Goal: Task Accomplishment & Management: Use online tool/utility

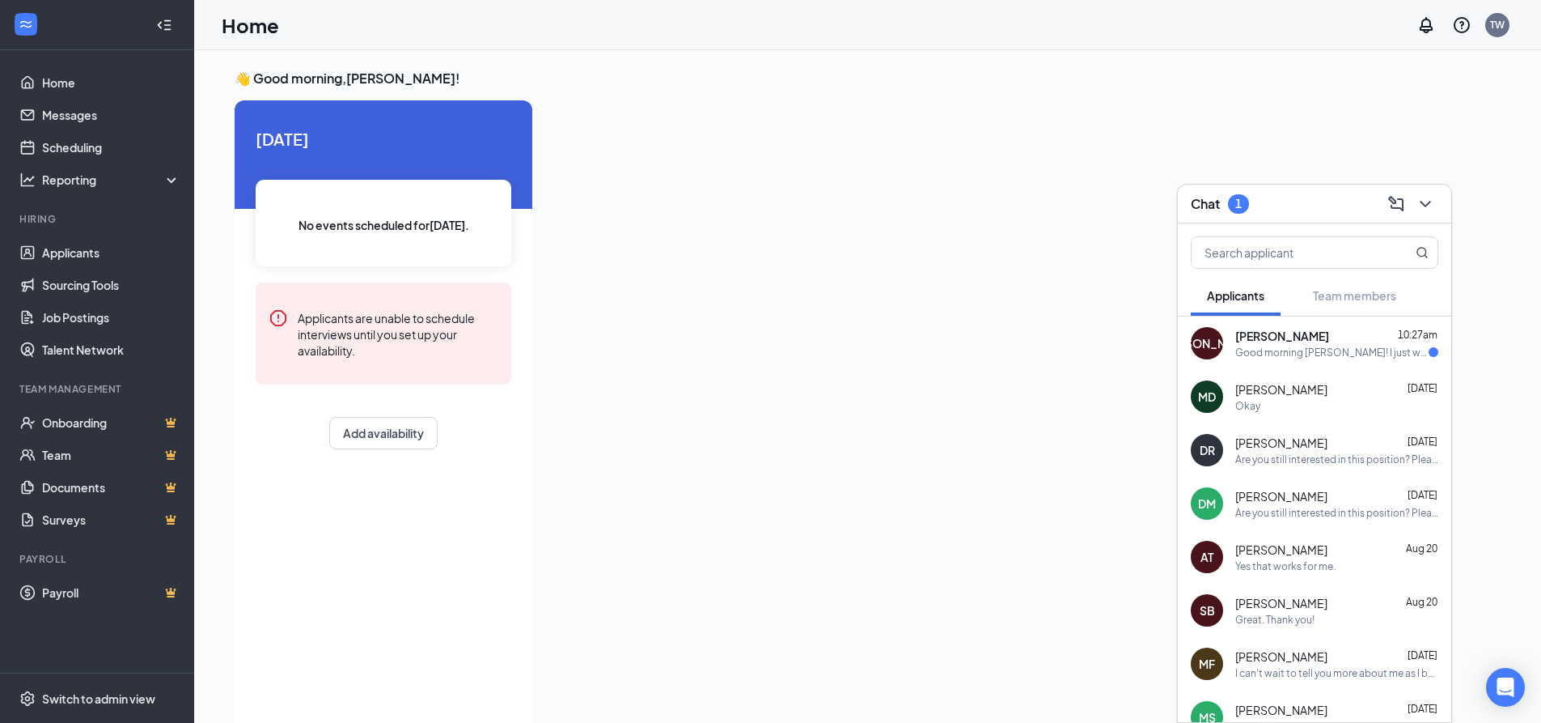
click at [1342, 338] on div "[PERSON_NAME] 10:27am" at bounding box center [1337, 336] width 203 height 16
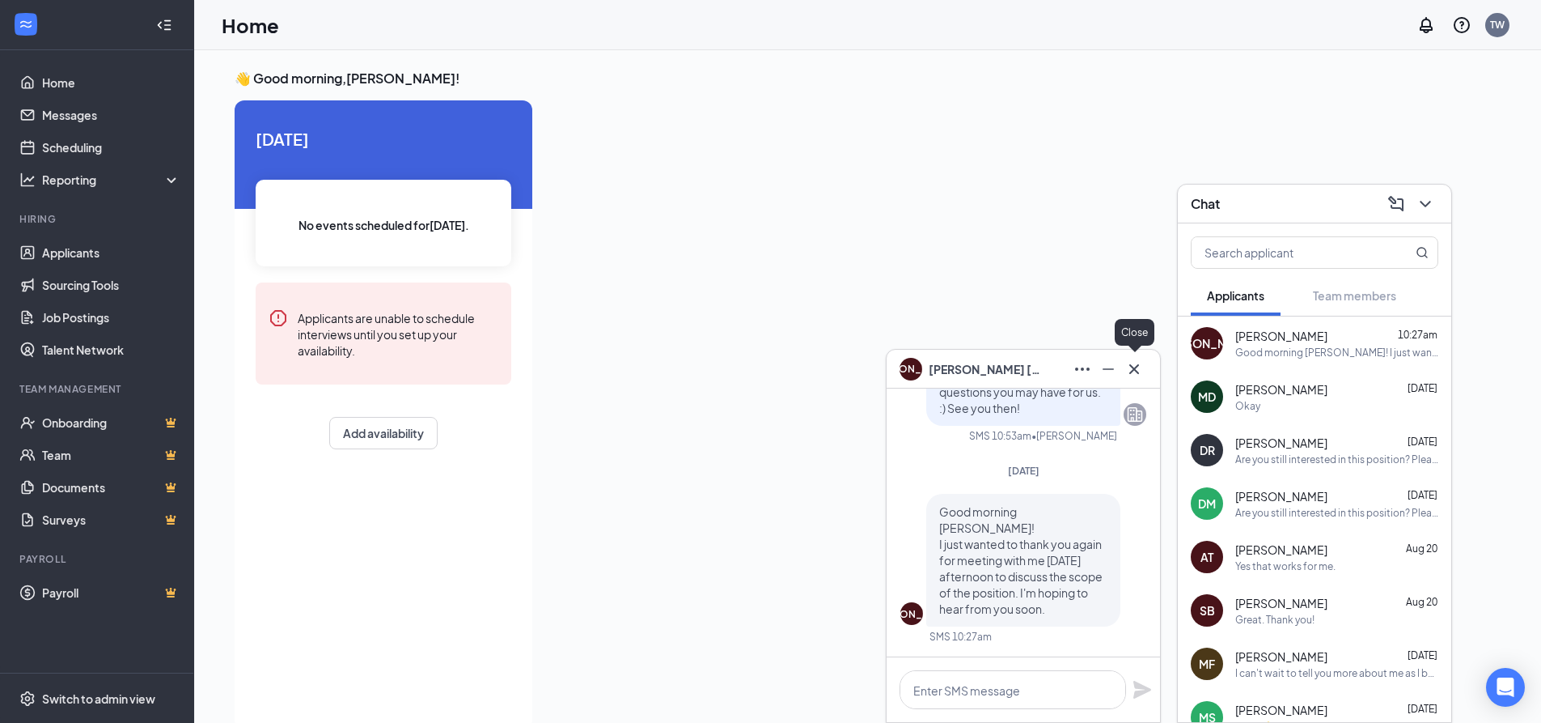
click at [1131, 361] on icon "Cross" at bounding box center [1134, 368] width 19 height 19
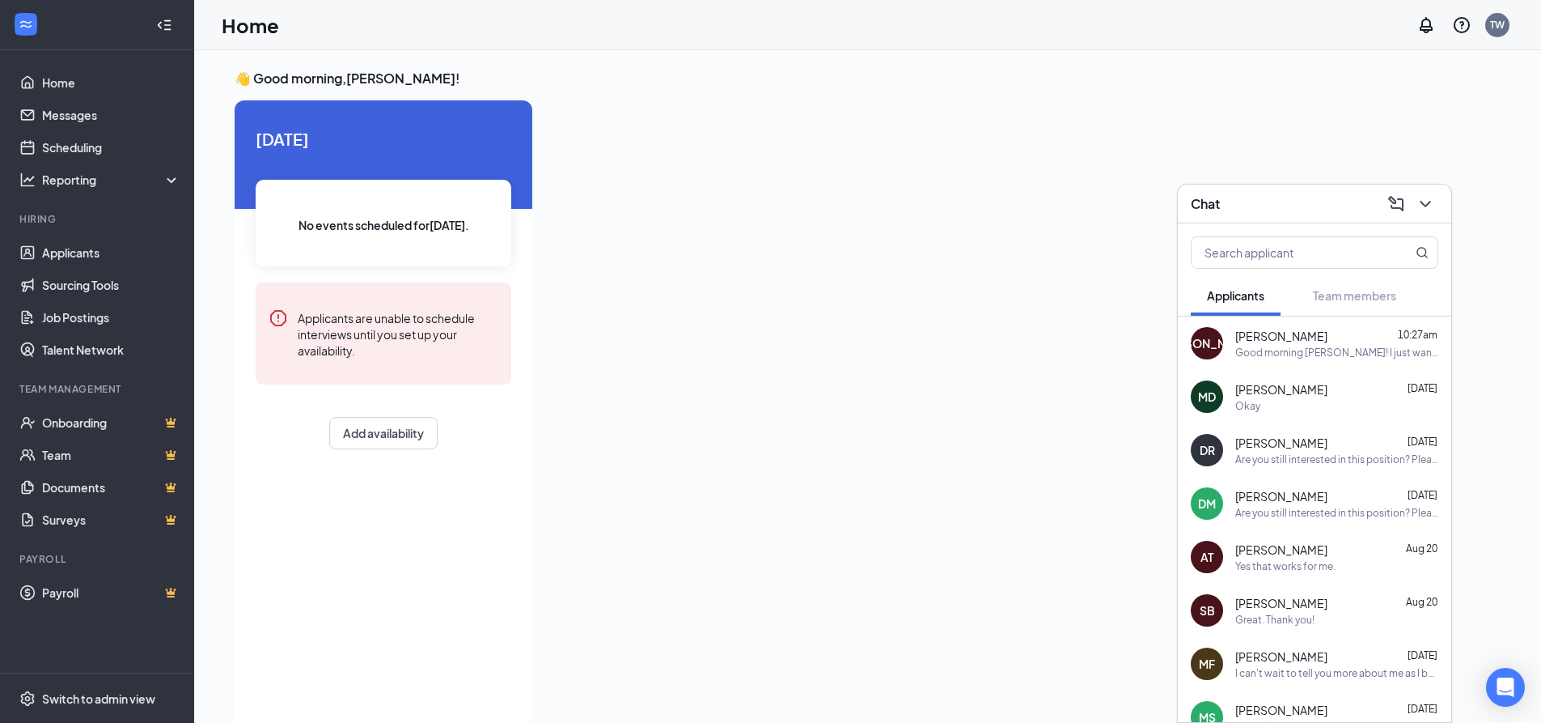
click at [1276, 196] on div "Chat" at bounding box center [1315, 203] width 248 height 25
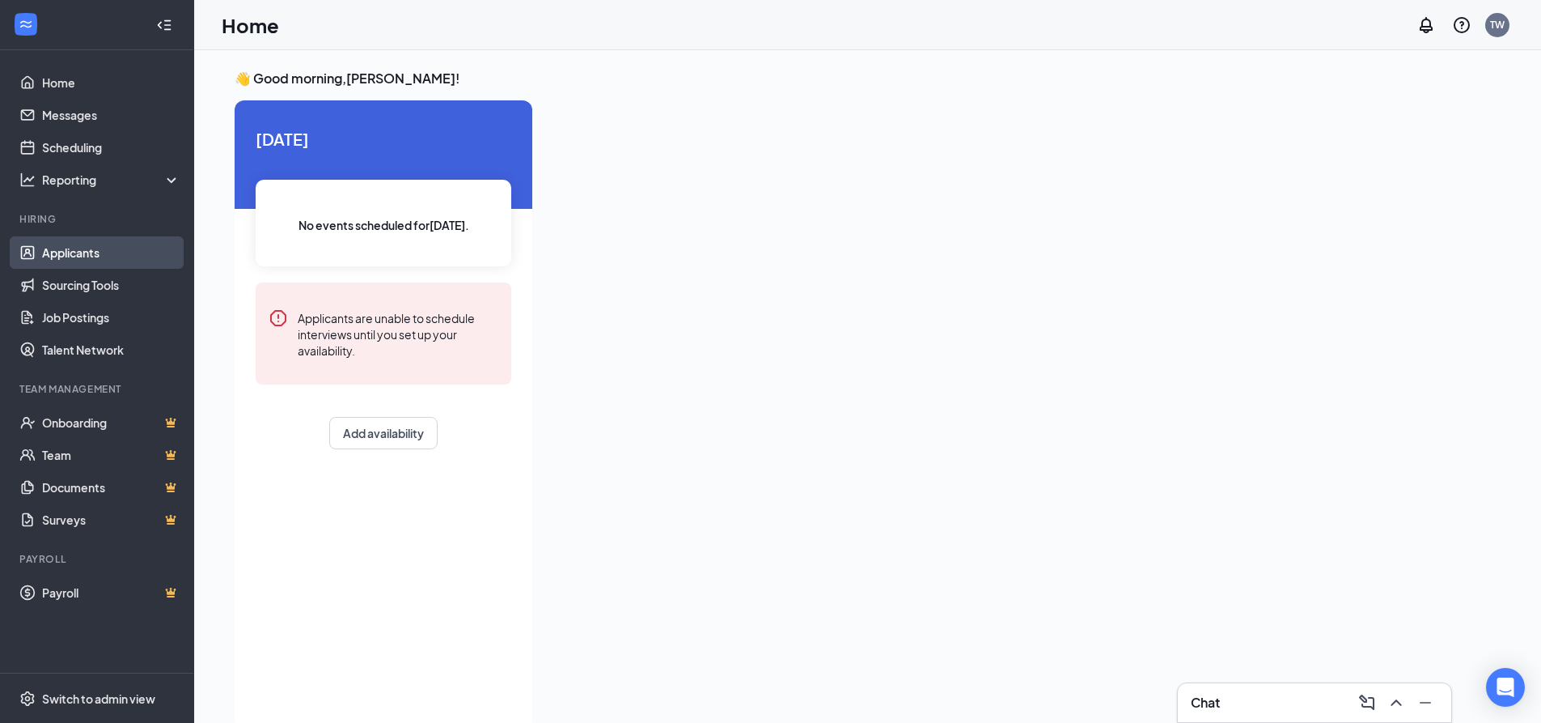
click at [76, 249] on link "Applicants" at bounding box center [111, 252] width 138 height 32
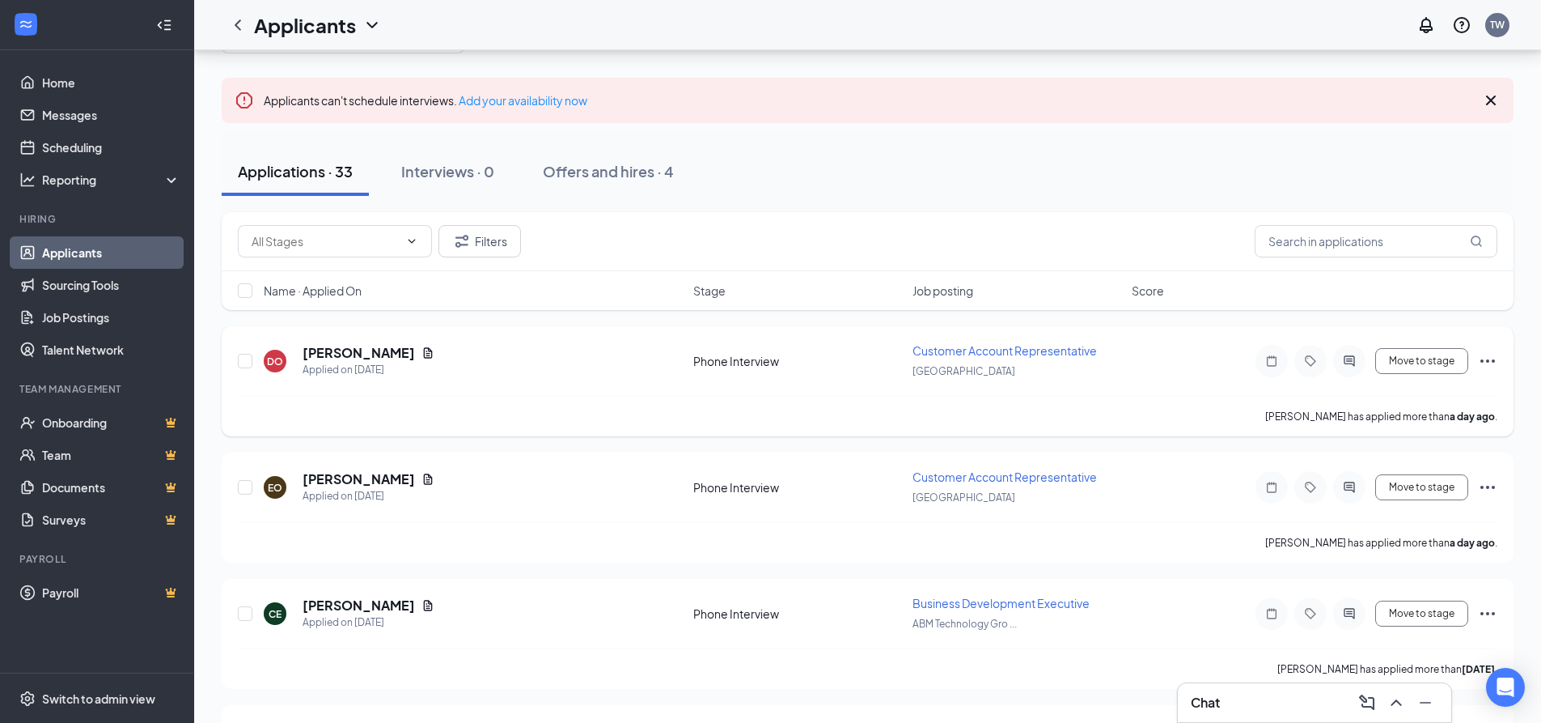
scroll to position [162, 0]
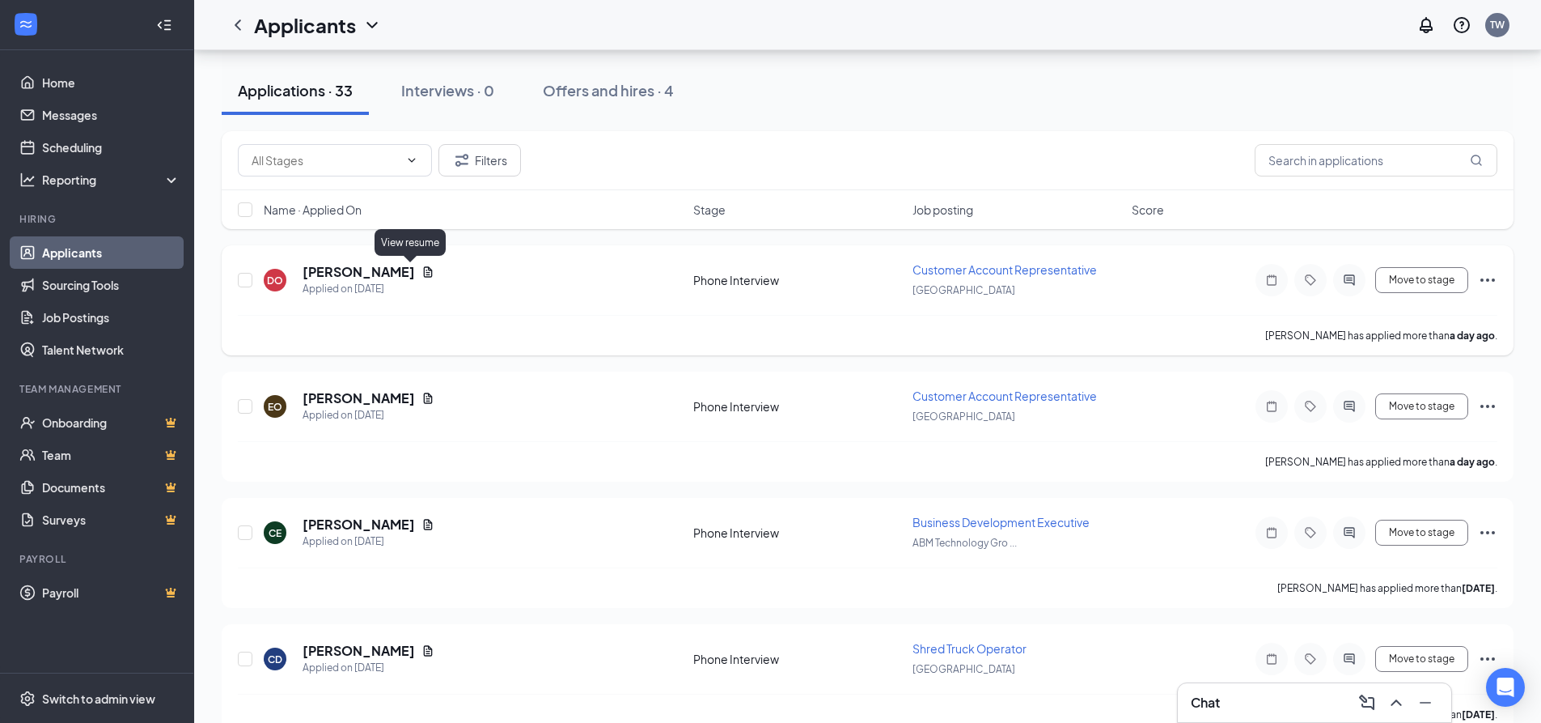
click at [424, 272] on icon "Document" at bounding box center [428, 271] width 9 height 11
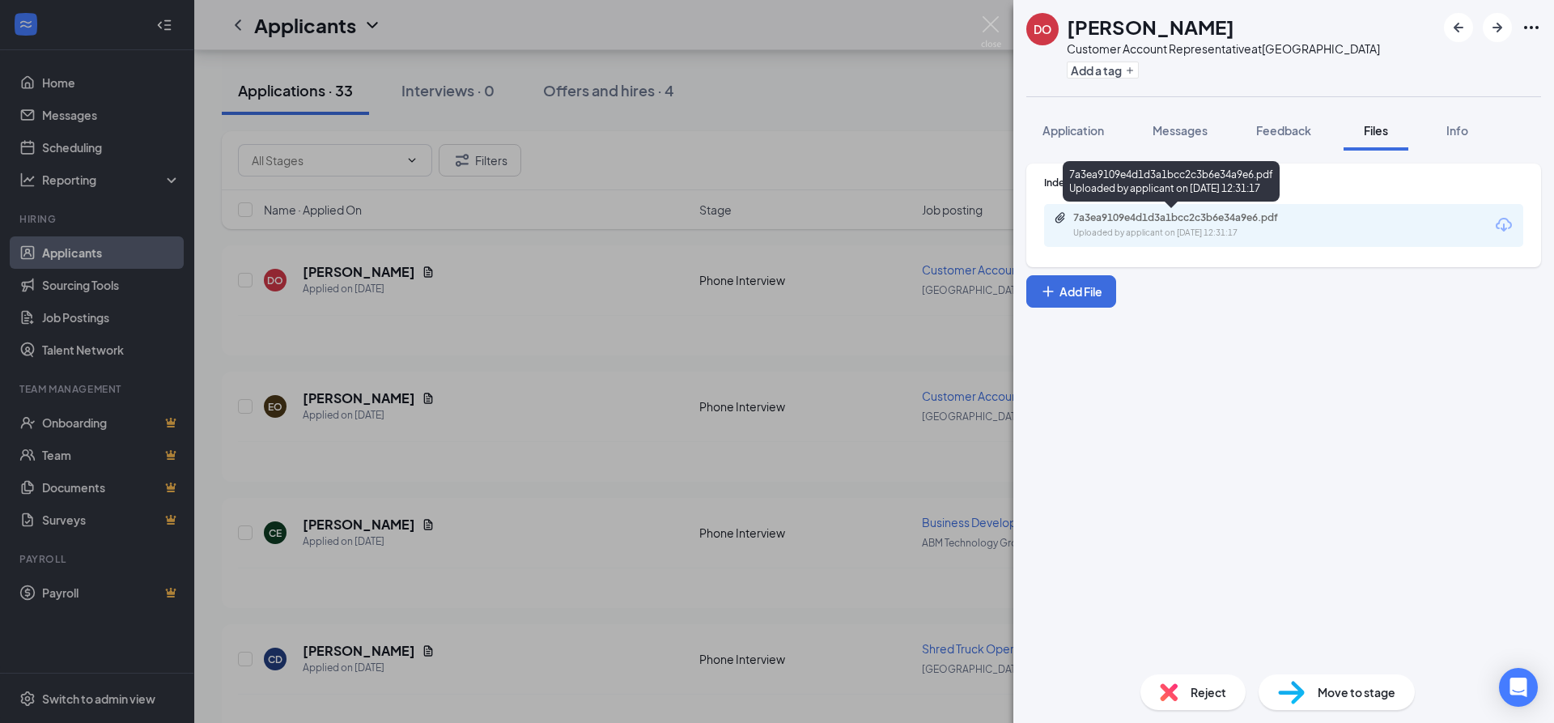
click at [1153, 212] on div "7a3ea9109e4d1d3a1bcc2c3b6e34a9e6.pdf" at bounding box center [1186, 217] width 227 height 13
click at [983, 19] on img at bounding box center [991, 32] width 20 height 32
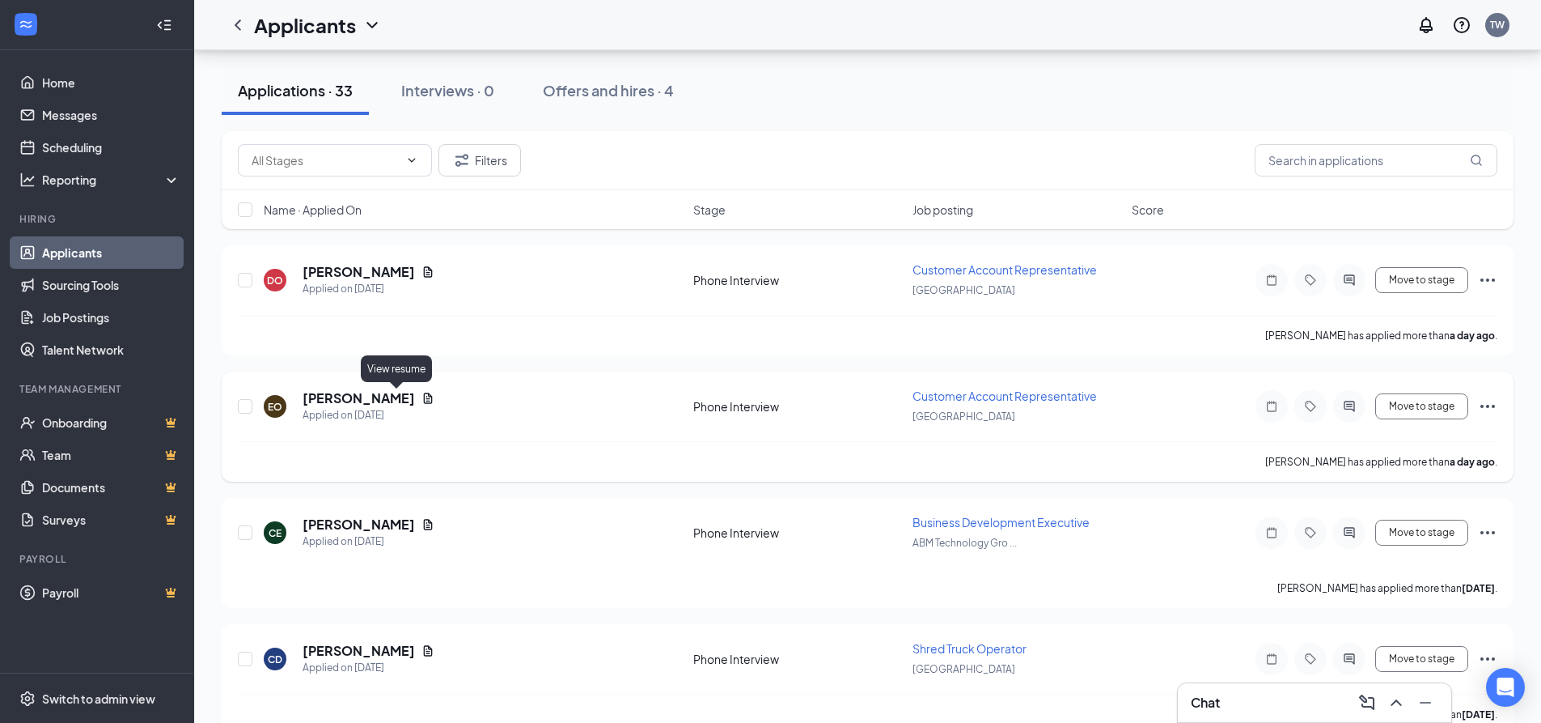
click at [422, 396] on icon "Document" at bounding box center [428, 398] width 13 height 13
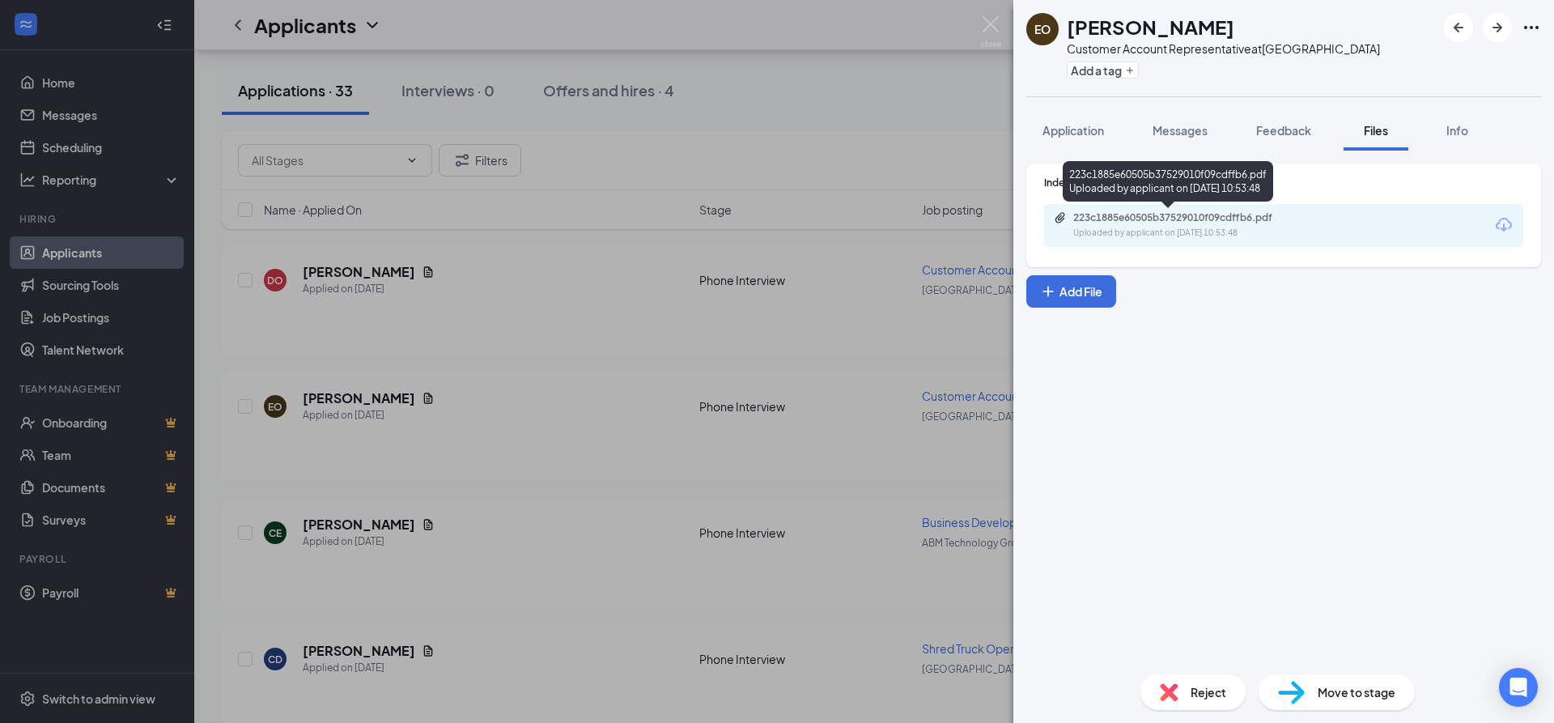
click at [1124, 218] on div "223c1885e60505b37529010f09cdffb6.pdf" at bounding box center [1186, 217] width 227 height 13
click at [985, 23] on img at bounding box center [991, 32] width 20 height 32
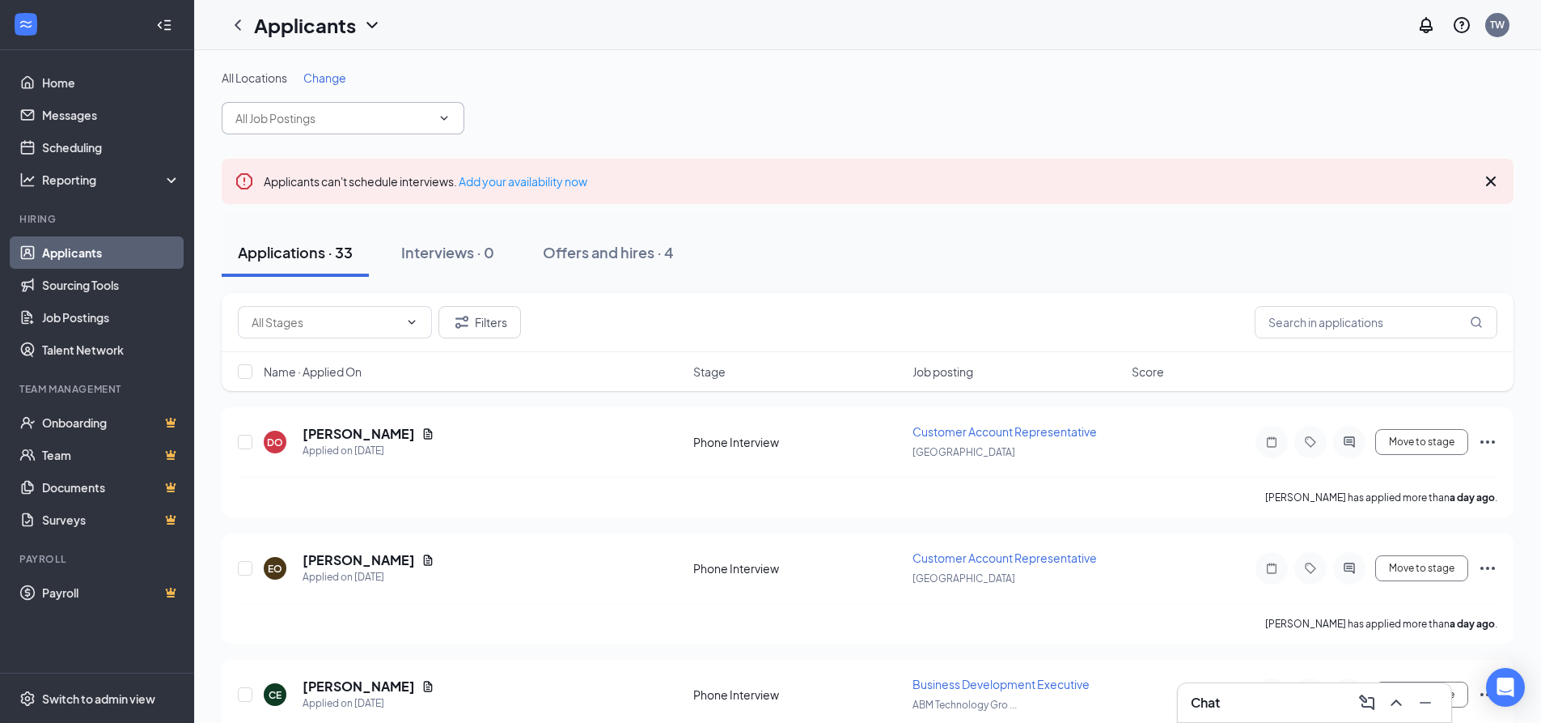
click at [445, 118] on icon "ChevronDown" at bounding box center [444, 118] width 7 height 4
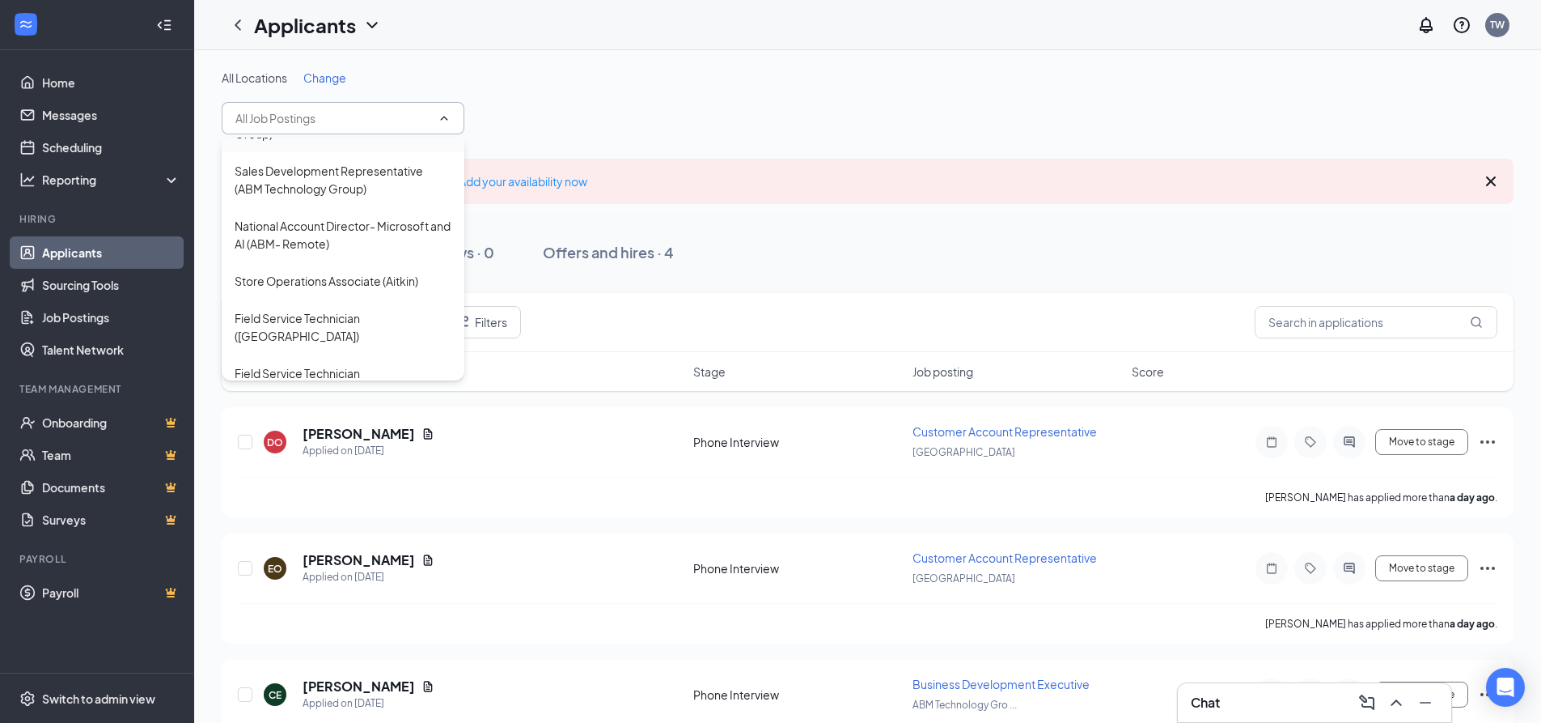
scroll to position [485, 0]
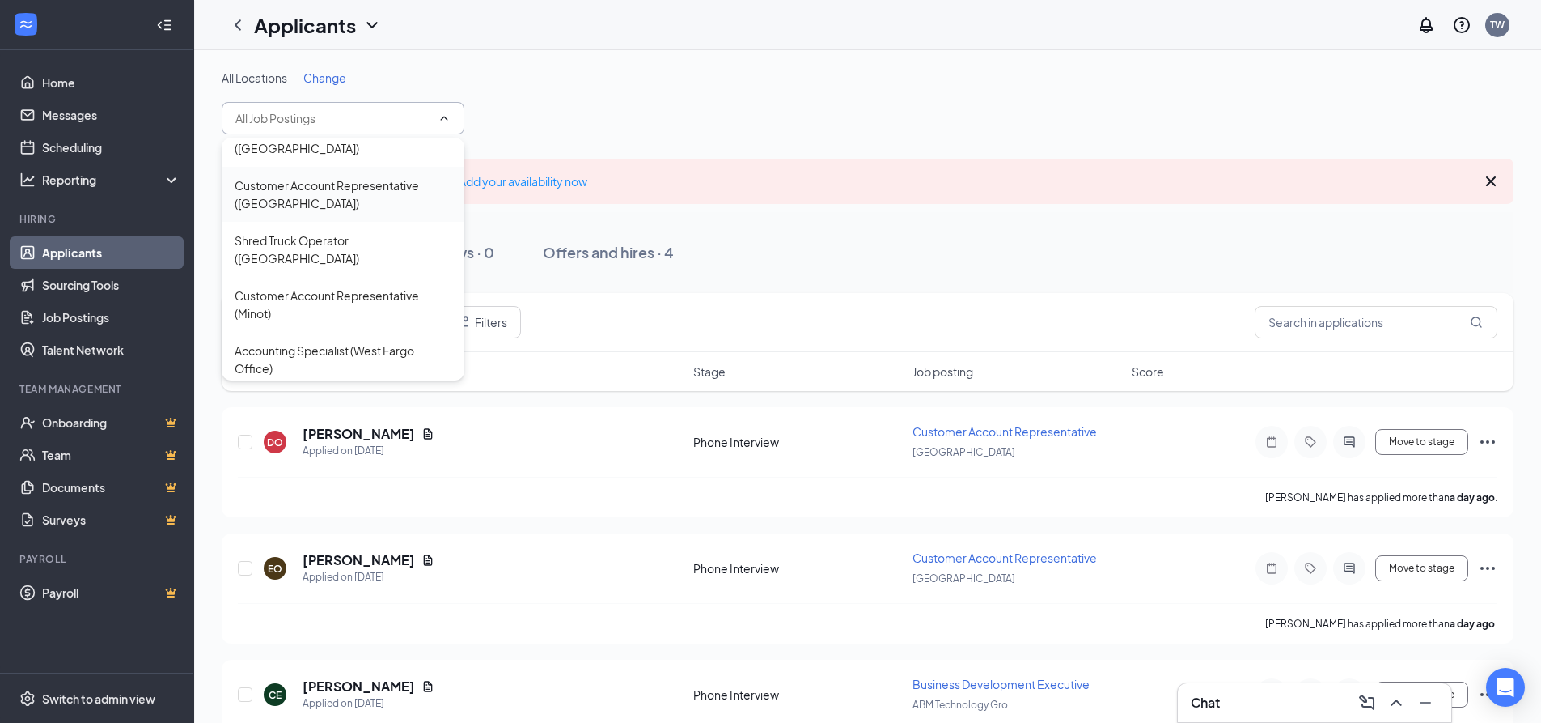
click at [270, 176] on div "Customer Account Representative ([GEOGRAPHIC_DATA])" at bounding box center [343, 194] width 217 height 36
type input "Customer Account Representative ([GEOGRAPHIC_DATA])"
